Goal: Information Seeking & Learning: Check status

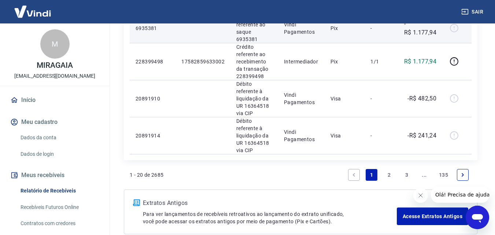
scroll to position [833, 0]
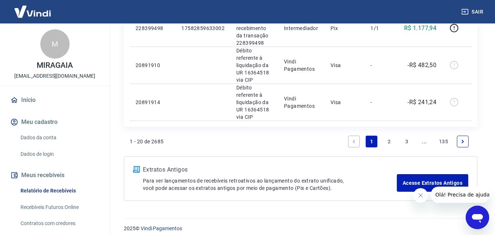
click at [459, 136] on link "Next page" at bounding box center [463, 142] width 12 height 12
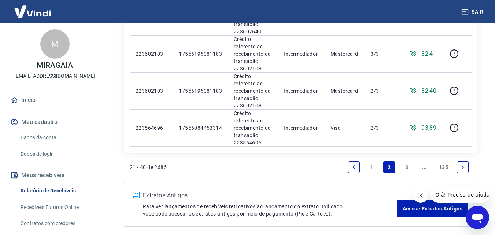
scroll to position [794, 0]
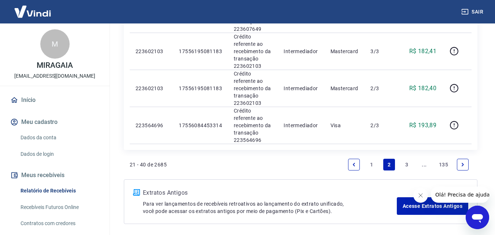
click at [462, 162] on icon "Next page" at bounding box center [462, 164] width 5 height 5
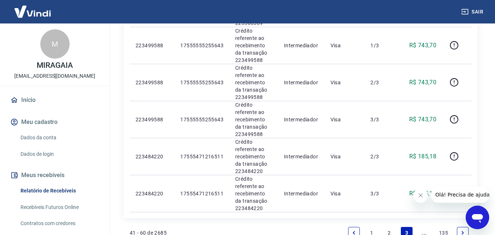
scroll to position [780, 0]
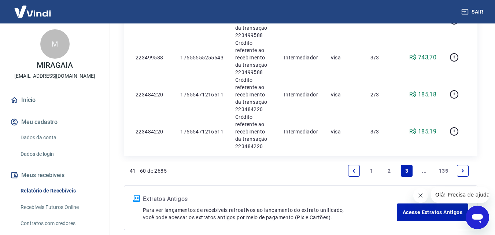
click at [463, 168] on icon "Next page" at bounding box center [462, 170] width 5 height 5
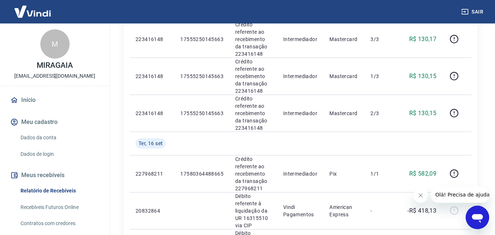
scroll to position [195, 0]
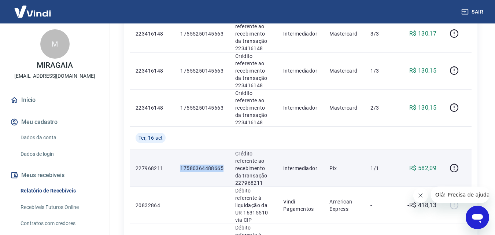
drag, startPoint x: 221, startPoint y: 166, endPoint x: 177, endPoint y: 168, distance: 44.4
click at [177, 168] on td "17580364488665" at bounding box center [202, 168] width 55 height 37
copy p "17580364488665"
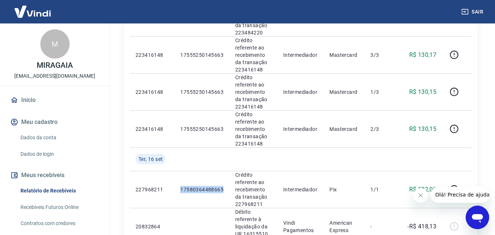
scroll to position [200, 0]
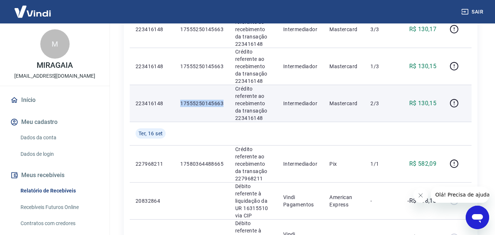
drag, startPoint x: 225, startPoint y: 104, endPoint x: 176, endPoint y: 106, distance: 48.8
click at [176, 106] on td "17555250145663" at bounding box center [202, 103] width 55 height 37
copy p "17555250145663"
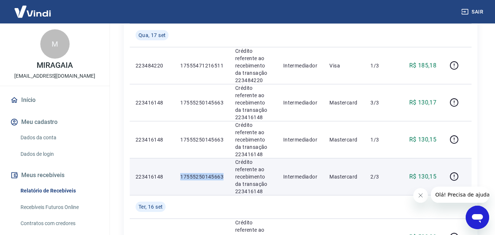
scroll to position [114, 0]
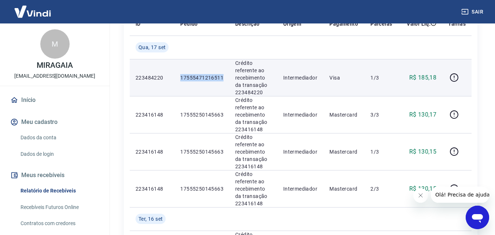
drag, startPoint x: 225, startPoint y: 74, endPoint x: 173, endPoint y: 77, distance: 51.8
click at [173, 77] on tr "223484220 17555471216511 Crédito referente ao recebimento da transação 22348422…" at bounding box center [301, 77] width 342 height 37
copy tr "17555471216511"
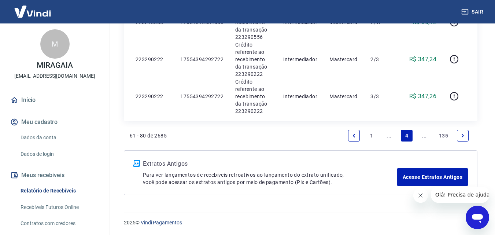
scroll to position [823, 0]
click at [350, 136] on link "Previous page" at bounding box center [354, 135] width 12 height 12
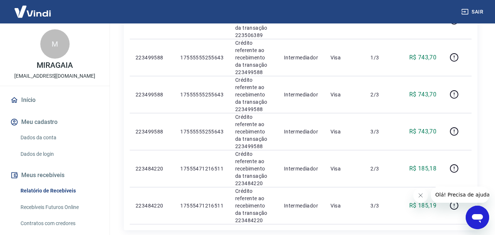
scroll to position [709, 0]
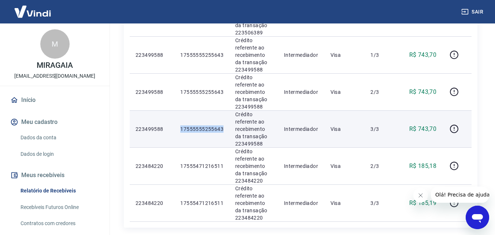
drag, startPoint x: 227, startPoint y: 92, endPoint x: 173, endPoint y: 92, distance: 53.2
click at [173, 110] on tr "223499588 17555555255643 Crédito referente ao recebimento da transação 22349958…" at bounding box center [301, 128] width 342 height 37
copy tr "17555555255643"
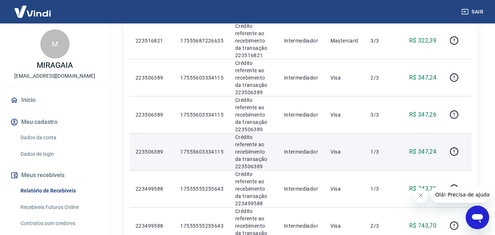
scroll to position [575, 0]
drag, startPoint x: 223, startPoint y: 115, endPoint x: 173, endPoint y: 117, distance: 49.9
click at [173, 133] on tr "223506389 17555603334115 Crédito referente ao recebimento da transação 22350638…" at bounding box center [301, 151] width 342 height 37
copy tr "17555603334115"
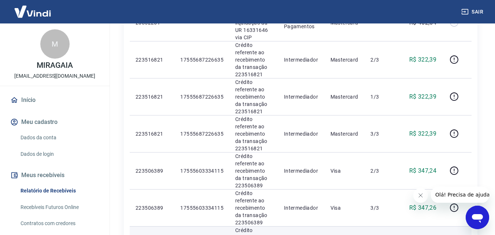
scroll to position [477, 0]
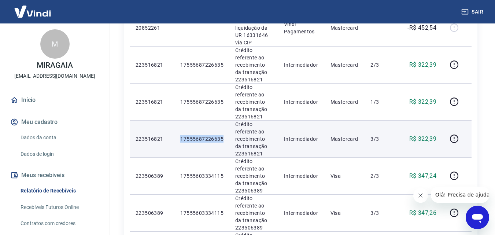
drag, startPoint x: 223, startPoint y: 104, endPoint x: 179, endPoint y: 106, distance: 43.7
click at [179, 120] on td "17555687226635" at bounding box center [202, 138] width 55 height 37
copy p "17555687226635"
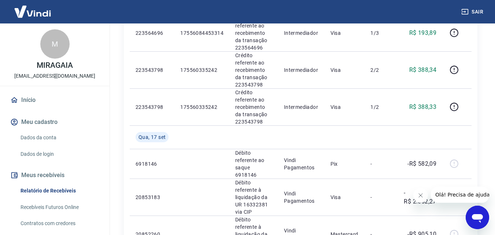
scroll to position [183, 0]
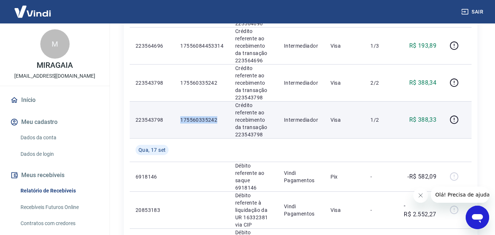
drag, startPoint x: 223, startPoint y: 122, endPoint x: 178, endPoint y: 120, distance: 44.4
click at [178, 120] on td "175560335242" at bounding box center [202, 119] width 55 height 37
copy p "175560335242"
click at [272, 128] on p "Crédito referente ao recebimento da transação 223543798" at bounding box center [253, 120] width 37 height 37
drag, startPoint x: 263, startPoint y: 134, endPoint x: 233, endPoint y: 134, distance: 29.3
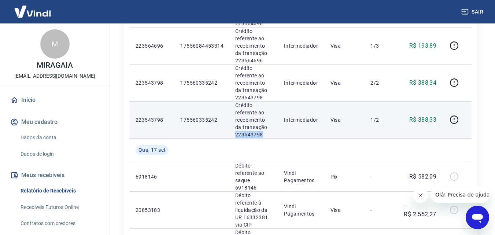
click at [233, 134] on td "Crédito referente ao recebimento da transação 223543798" at bounding box center [254, 119] width 49 height 37
copy p "223543798"
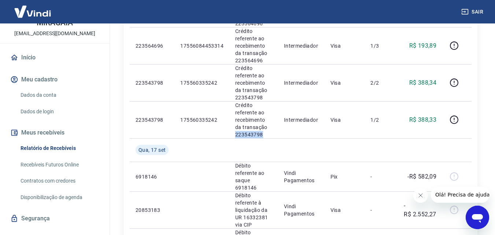
scroll to position [56, 0]
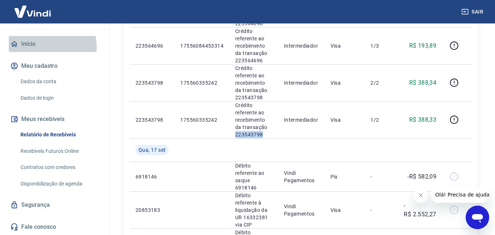
click at [45, 47] on link "Início" at bounding box center [55, 44] width 92 height 16
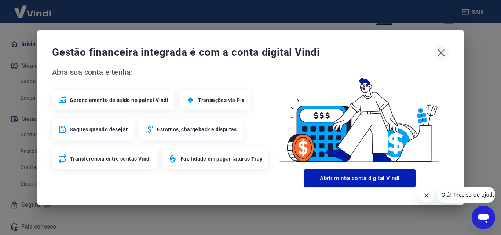
click at [443, 55] on icon "button" at bounding box center [441, 53] width 12 height 12
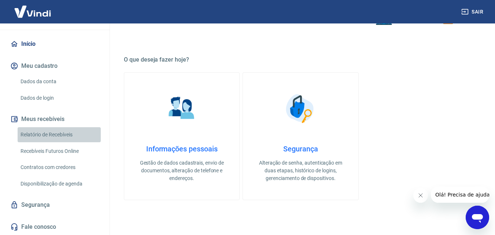
click at [63, 135] on link "Relatório de Recebíveis" at bounding box center [59, 134] width 83 height 15
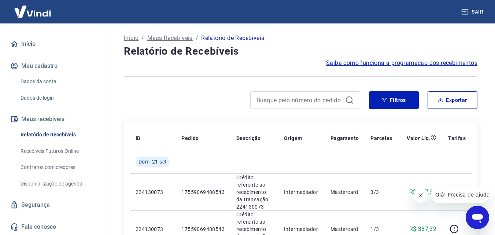
click at [56, 65] on button "Meu cadastro" at bounding box center [55, 66] width 92 height 16
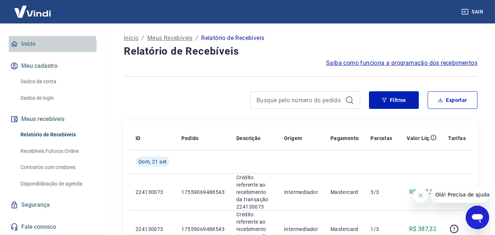
click at [51, 46] on link "Início" at bounding box center [55, 44] width 92 height 16
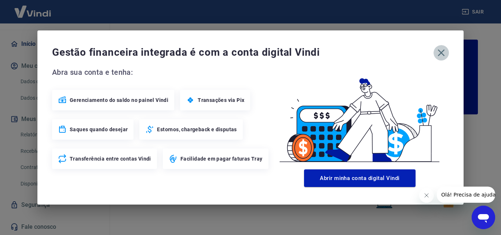
click at [443, 56] on icon "button" at bounding box center [441, 53] width 12 height 12
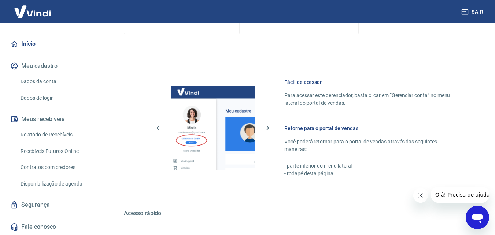
scroll to position [345, 0]
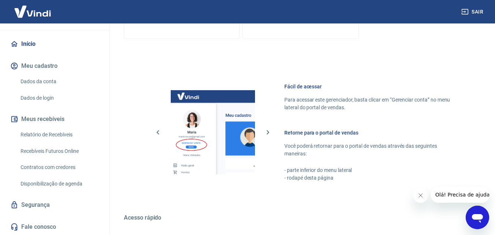
click at [46, 153] on link "Recebíveis Futuros Online" at bounding box center [59, 151] width 83 height 15
click at [74, 119] on button "Meus recebíveis" at bounding box center [55, 119] width 92 height 16
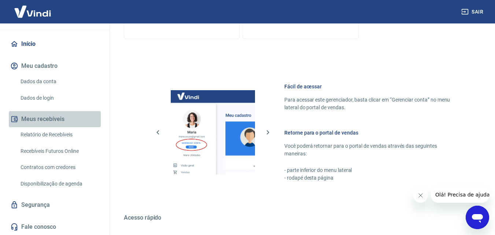
click at [74, 119] on button "Meus recebíveis" at bounding box center [55, 119] width 92 height 16
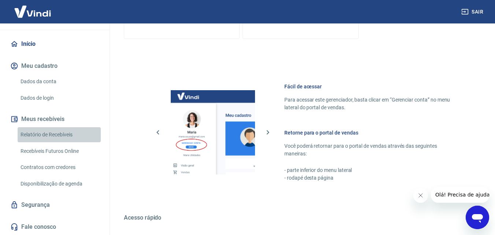
click at [70, 136] on link "Relatório de Recebíveis" at bounding box center [59, 134] width 83 height 15
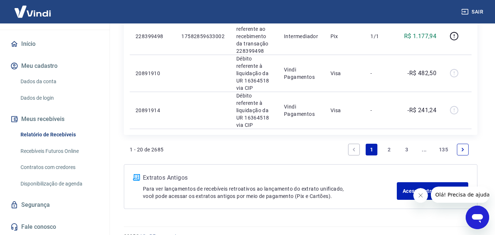
scroll to position [833, 0]
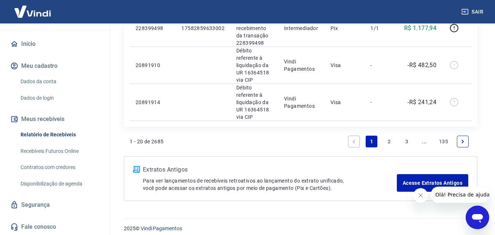
click at [462, 139] on link "Next page" at bounding box center [463, 142] width 12 height 12
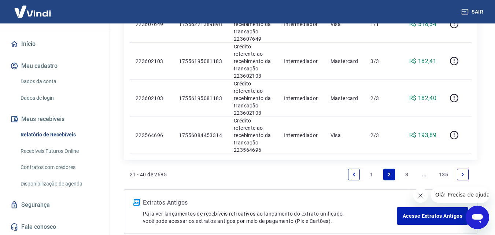
scroll to position [794, 0]
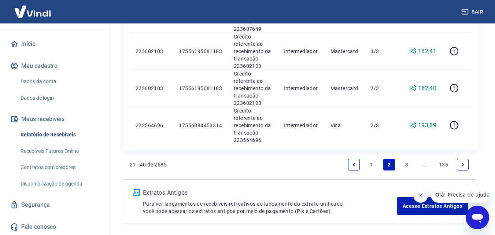
click at [464, 162] on icon "Next page" at bounding box center [462, 164] width 5 height 5
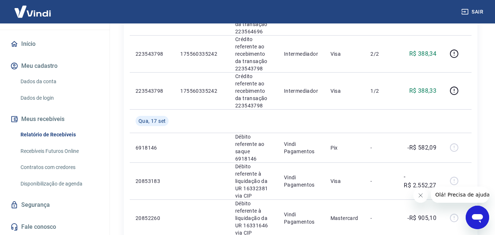
scroll to position [171, 0]
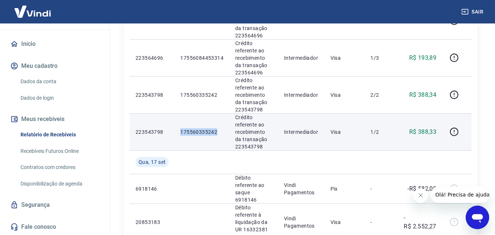
drag, startPoint x: 217, startPoint y: 133, endPoint x: 174, endPoint y: 134, distance: 42.9
click at [175, 134] on td "175560335242" at bounding box center [202, 131] width 55 height 37
copy p "175560335242"
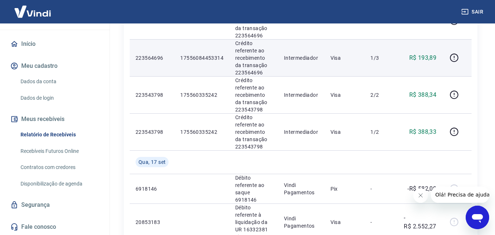
click at [218, 62] on td "17556084453314" at bounding box center [202, 57] width 55 height 37
drag, startPoint x: 223, startPoint y: 58, endPoint x: 180, endPoint y: 57, distance: 42.5
click at [180, 57] on p "17556084453314" at bounding box center [201, 57] width 43 height 7
copy p "17556084453314"
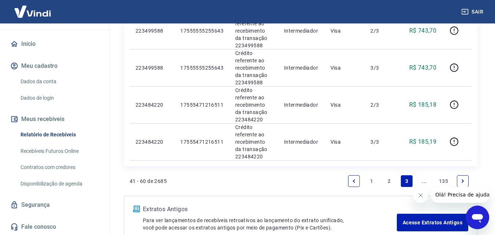
scroll to position [780, 0]
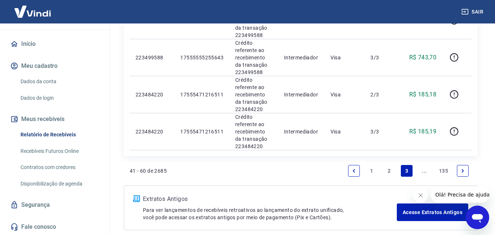
click at [349, 165] on link "Previous page" at bounding box center [354, 171] width 12 height 12
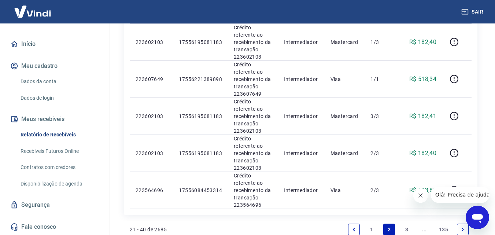
scroll to position [721, 0]
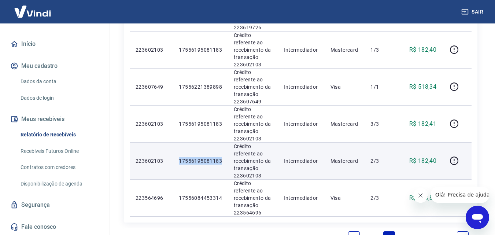
drag, startPoint x: 222, startPoint y: 131, endPoint x: 177, endPoint y: 126, distance: 44.7
click at [177, 142] on td "17556195081183" at bounding box center [200, 160] width 55 height 37
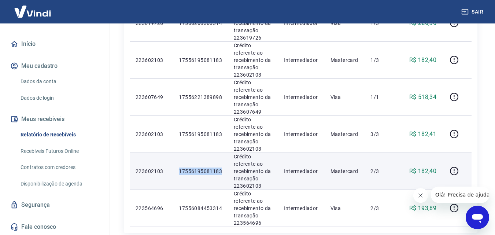
scroll to position [672, 0]
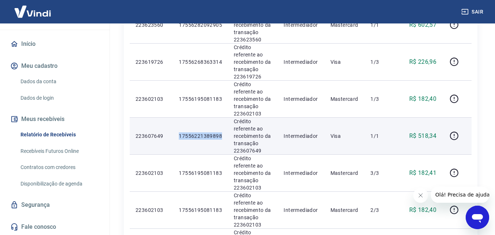
drag, startPoint x: 223, startPoint y: 105, endPoint x: 177, endPoint y: 108, distance: 45.9
click at [177, 117] on td "17556221389898" at bounding box center [200, 135] width 55 height 37
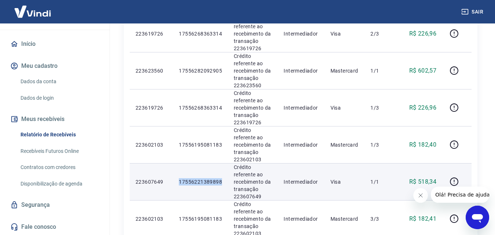
scroll to position [623, 0]
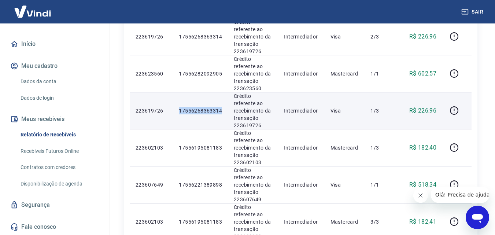
drag, startPoint x: 222, startPoint y: 79, endPoint x: 174, endPoint y: 85, distance: 48.7
click at [174, 92] on td "17556268363314" at bounding box center [200, 110] width 55 height 37
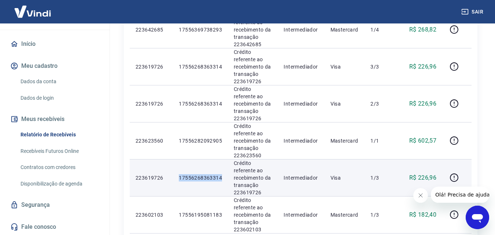
scroll to position [550, 0]
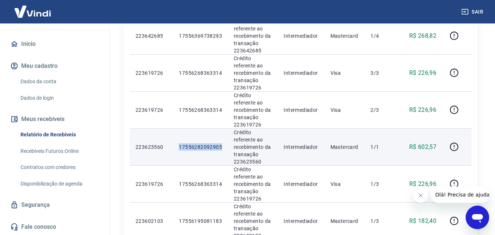
drag, startPoint x: 225, startPoint y: 117, endPoint x: 180, endPoint y: 119, distance: 45.5
click at [180, 128] on td "17556282092905" at bounding box center [200, 146] width 55 height 37
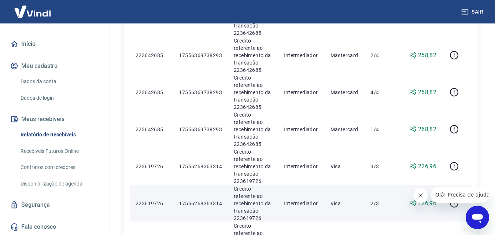
scroll to position [452, 0]
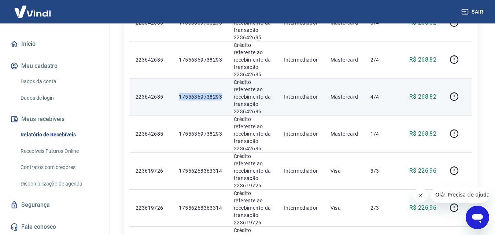
drag, startPoint x: 222, startPoint y: 66, endPoint x: 178, endPoint y: 68, distance: 44.4
click at [178, 78] on td "17556369738293" at bounding box center [200, 96] width 55 height 37
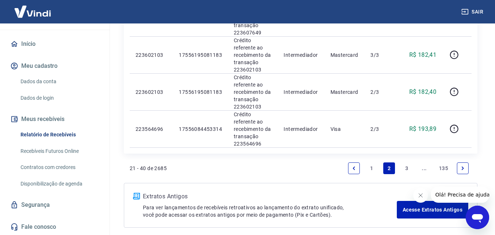
scroll to position [794, 0]
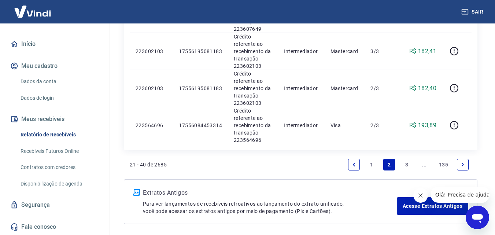
click at [353, 162] on icon "Previous page" at bounding box center [354, 164] width 5 height 5
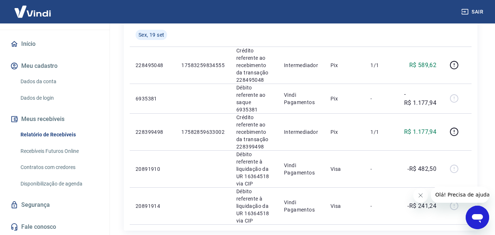
scroll to position [721, 0]
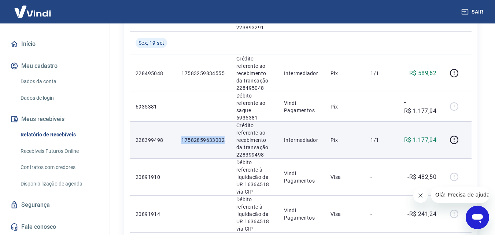
drag, startPoint x: 225, startPoint y: 133, endPoint x: 180, endPoint y: 136, distance: 45.2
click at [180, 136] on td "17582859633002" at bounding box center [203, 139] width 55 height 37
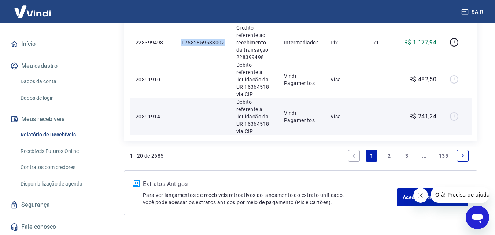
scroll to position [833, 0]
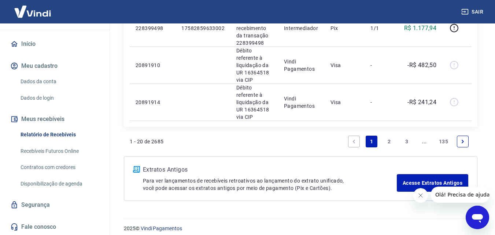
click at [466, 136] on link "Next page" at bounding box center [463, 142] width 12 height 12
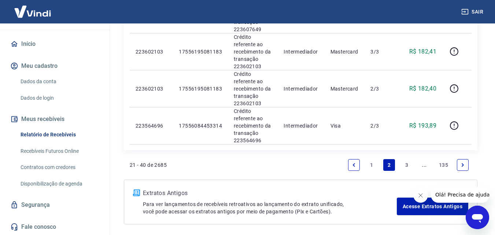
scroll to position [794, 0]
click at [465, 162] on icon "Next page" at bounding box center [462, 164] width 5 height 5
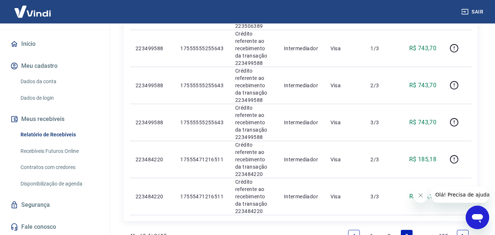
scroll to position [733, 0]
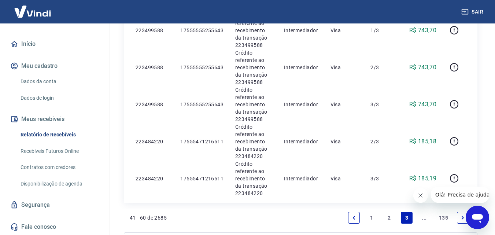
click at [463, 215] on icon "Next page" at bounding box center [462, 217] width 5 height 5
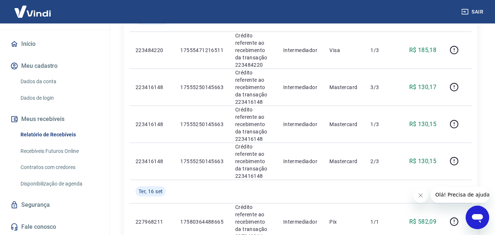
scroll to position [220, 0]
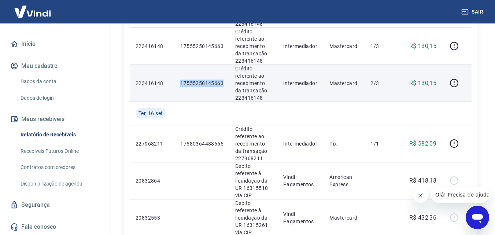
drag, startPoint x: 224, startPoint y: 82, endPoint x: 181, endPoint y: 86, distance: 43.1
click at [181, 86] on td "17555250145663" at bounding box center [202, 83] width 55 height 37
